Goal: Obtain resource: Download file/media

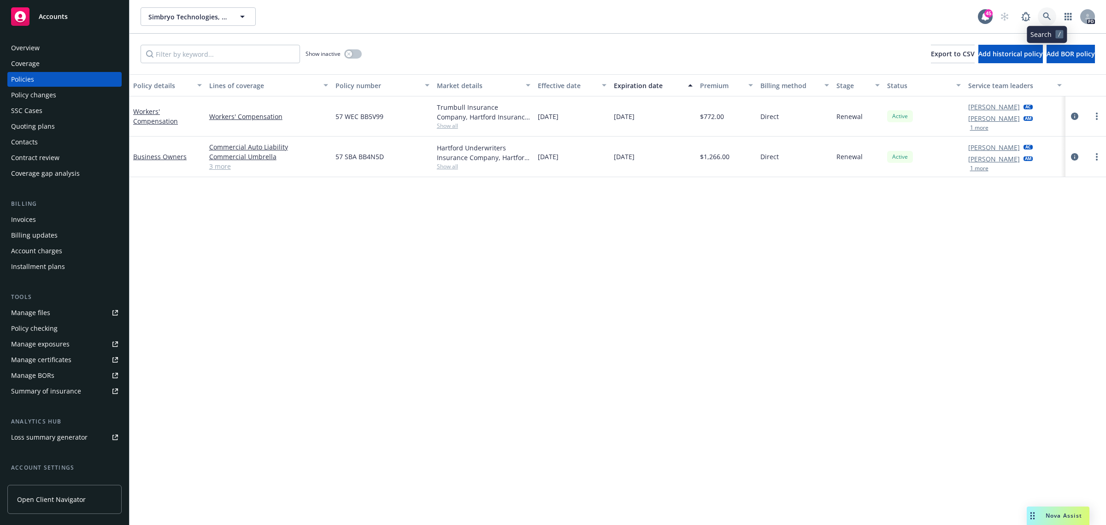
click at [1043, 19] on icon at bounding box center [1047, 16] width 8 height 8
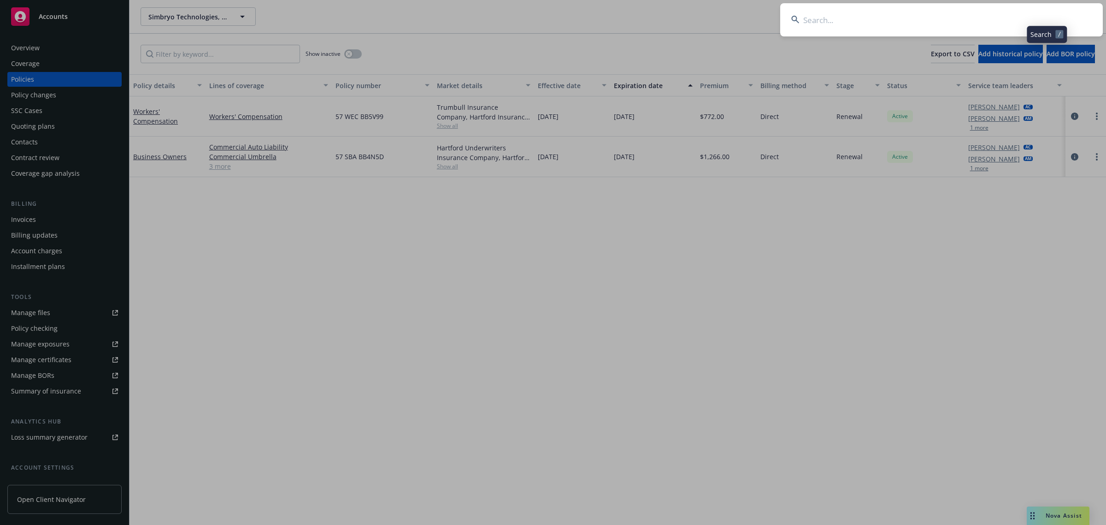
click at [971, 28] on input at bounding box center [942, 19] width 323 height 33
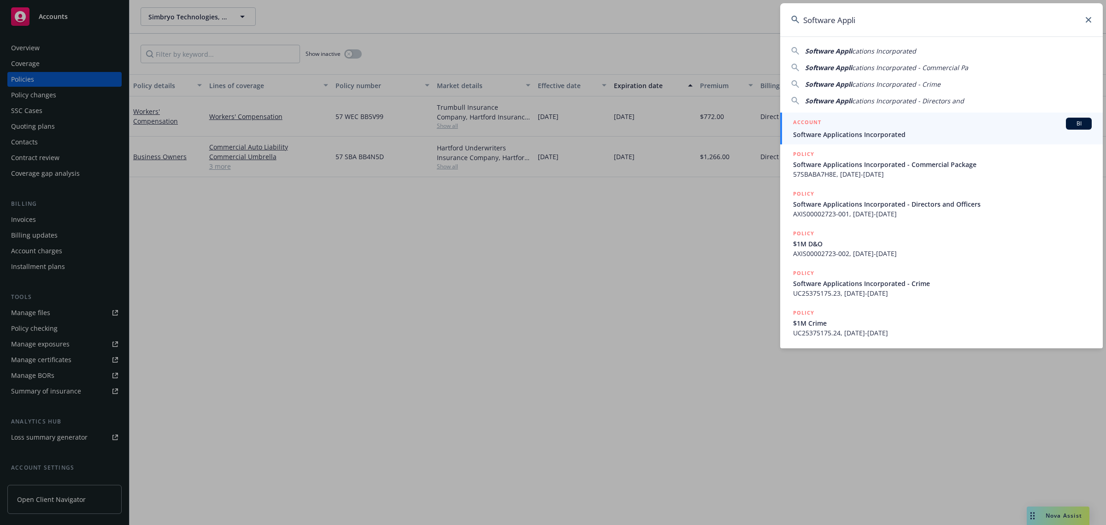
type input "Software Appli"
click at [836, 134] on span "Software Applications Incorporated" at bounding box center [942, 135] width 299 height 10
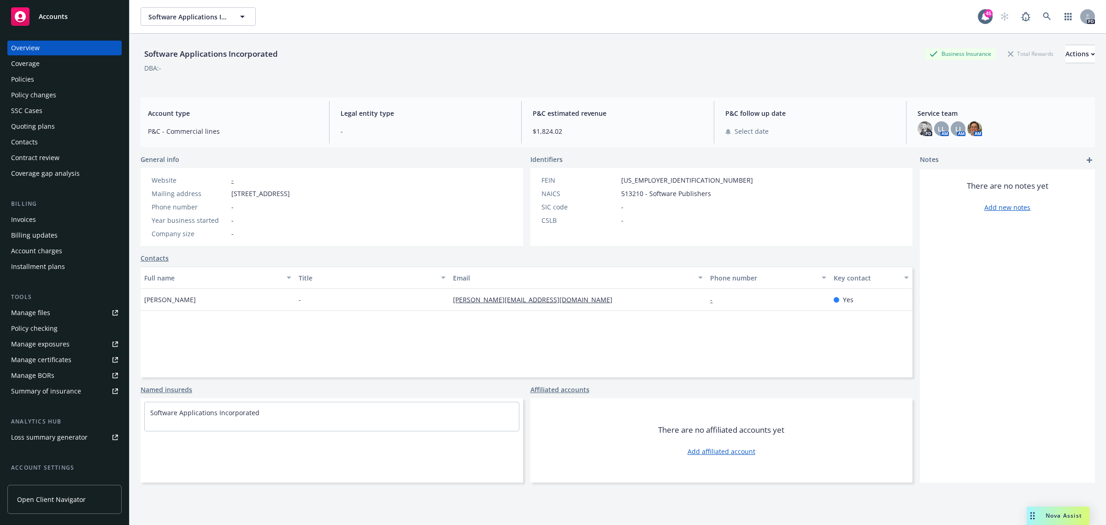
click at [40, 74] on div "Policies" at bounding box center [64, 79] width 107 height 15
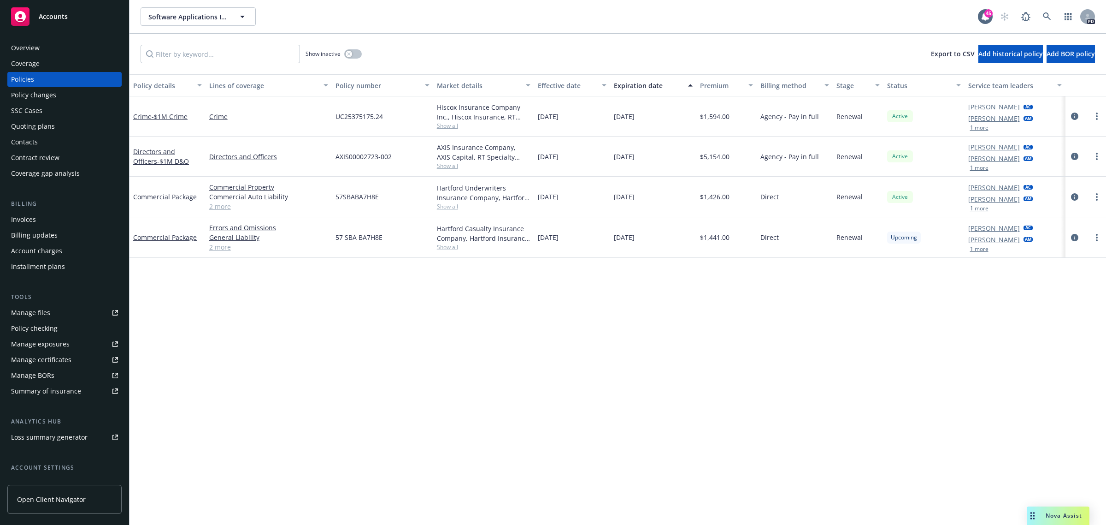
click at [53, 384] on div "Summary of insurance" at bounding box center [46, 391] width 70 height 15
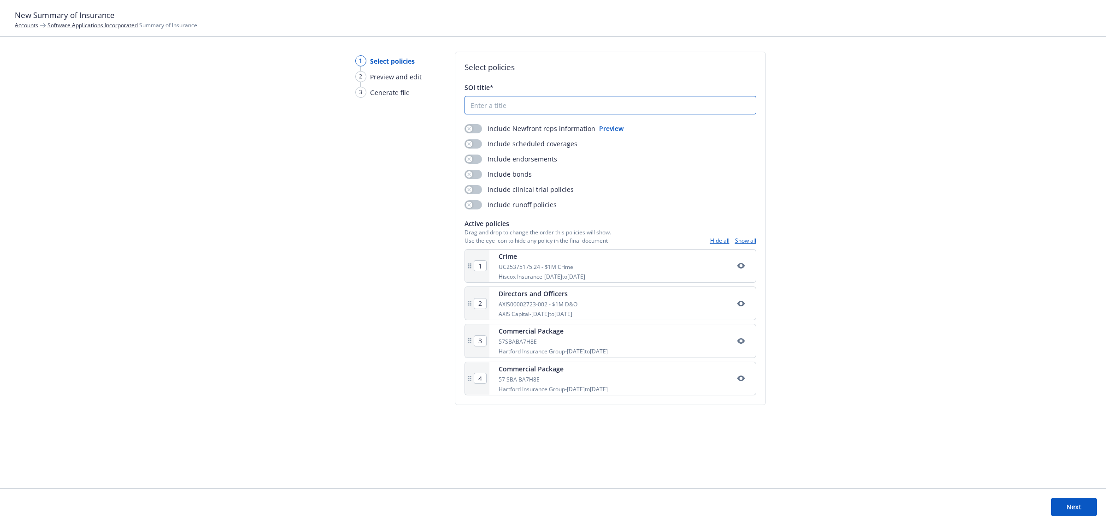
click at [556, 106] on input "SOI title*" at bounding box center [610, 105] width 291 height 18
type input "Software Applications SOI"
click at [1068, 508] on button "Next" at bounding box center [1075, 506] width 46 height 18
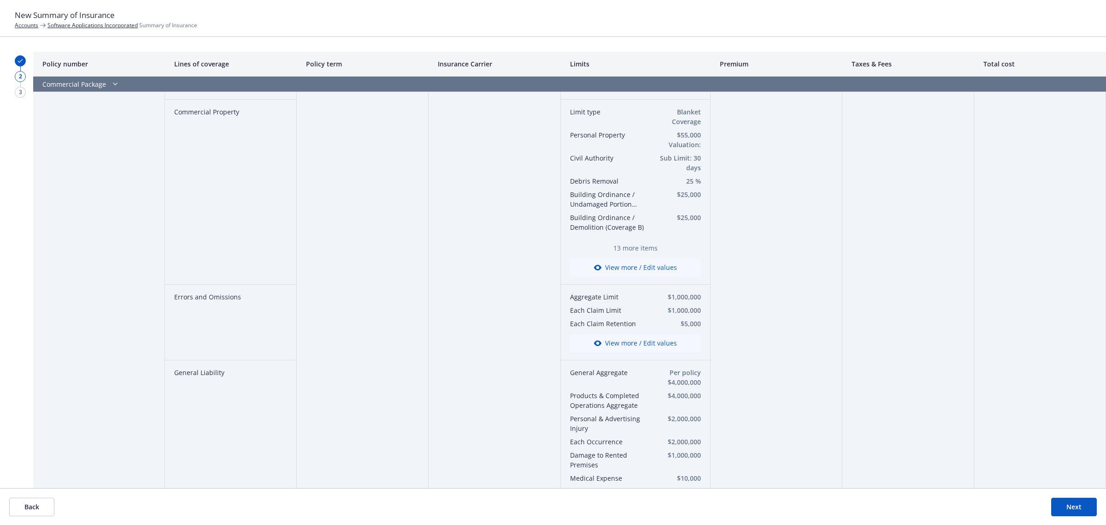
scroll to position [346, 0]
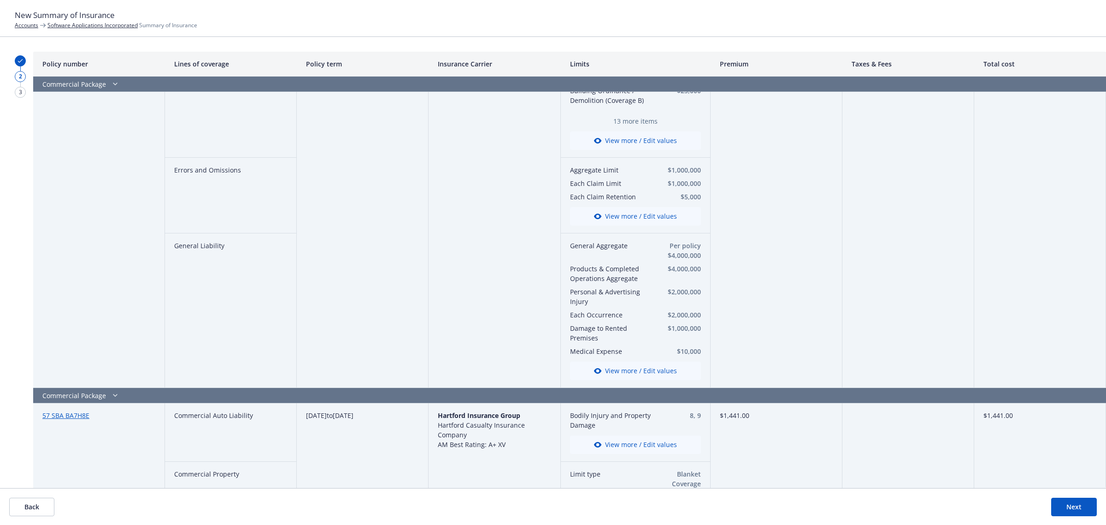
click at [1067, 503] on button "Next" at bounding box center [1075, 506] width 46 height 18
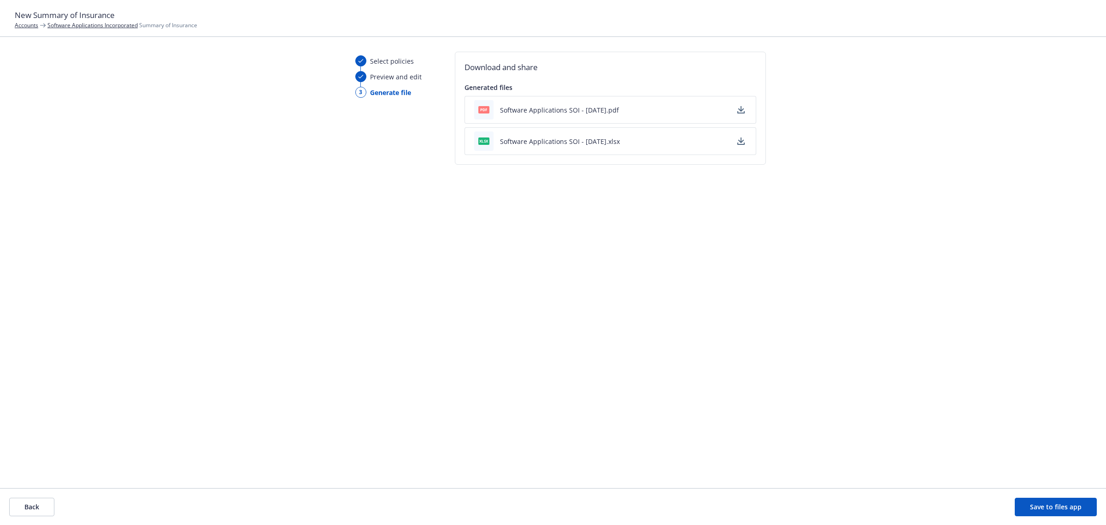
click at [576, 110] on button "Software Applications SOI - 09/22/2025.pdf" at bounding box center [559, 110] width 119 height 10
